Goal: Information Seeking & Learning: Learn about a topic

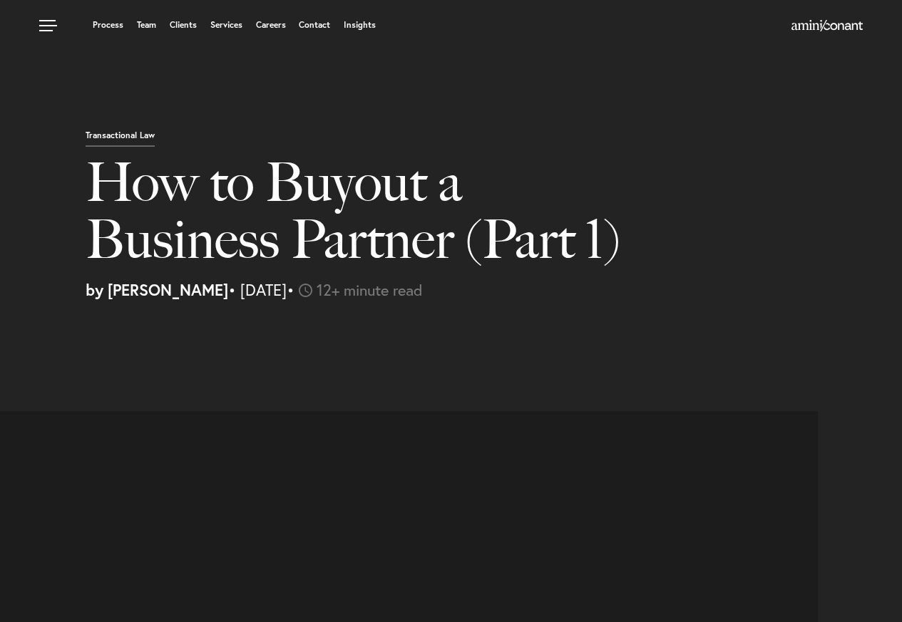
select select "US"
select select "Austin"
select select "Business and Civil Litigation"
select select "US"
select select "Austin"
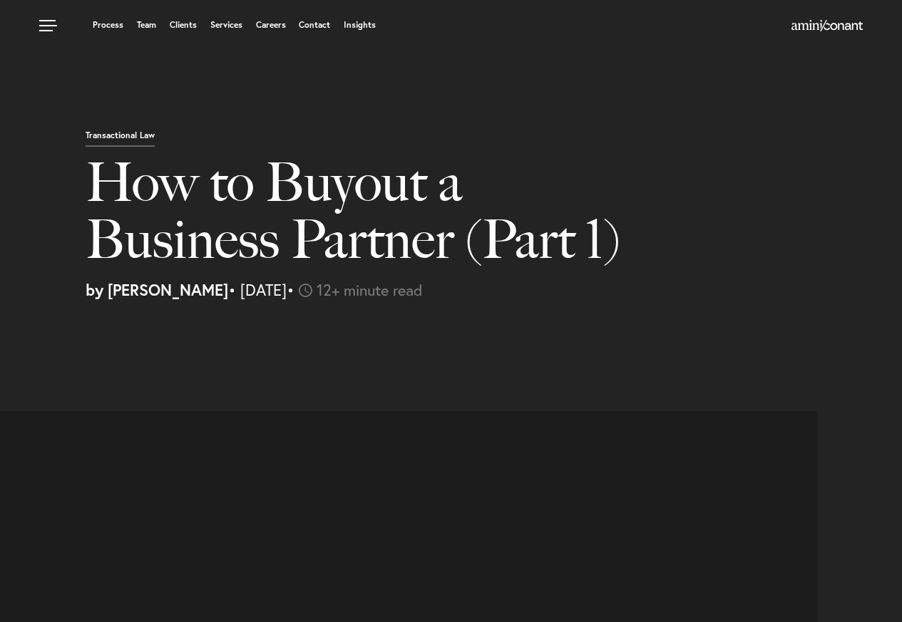
select select "Business and Civil Litigation"
select select "US"
select select "Austin"
select select "Business and Civil Litigation"
select select "US"
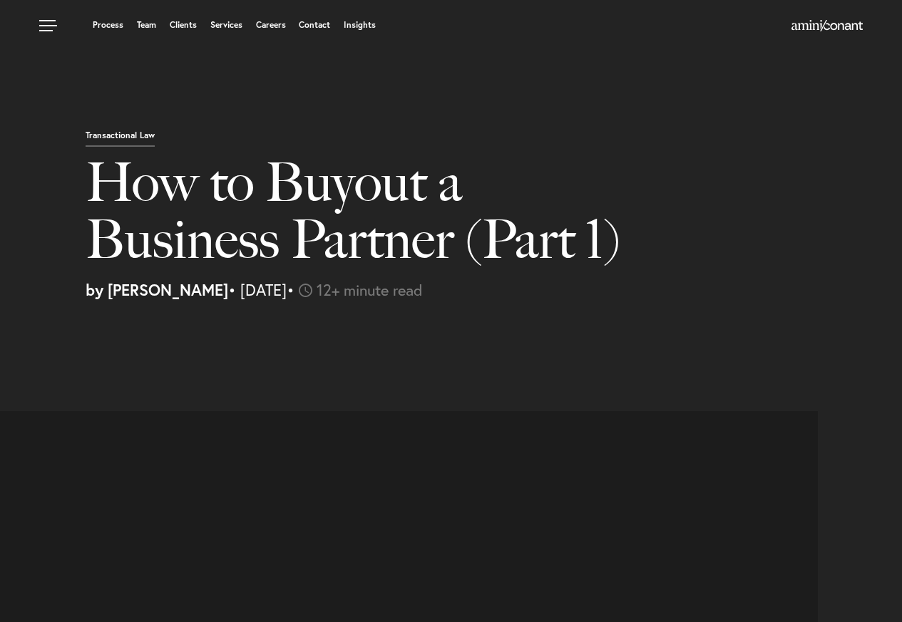
select select "Austin"
select select "Business and Civil Litigation"
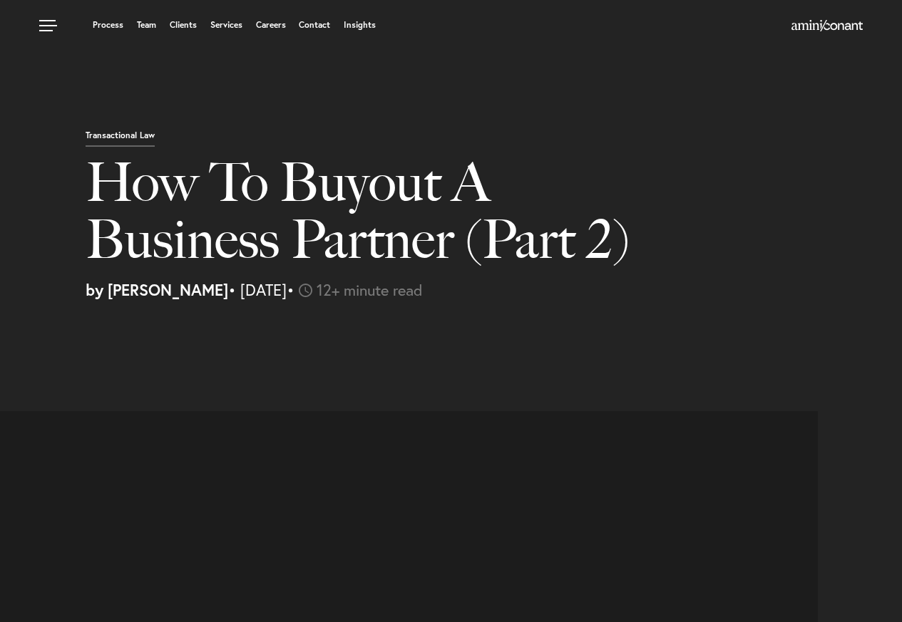
select select "US"
select select "Austin"
select select "Business and Civil Litigation"
